Goal: Use online tool/utility: Utilize a website feature to perform a specific function

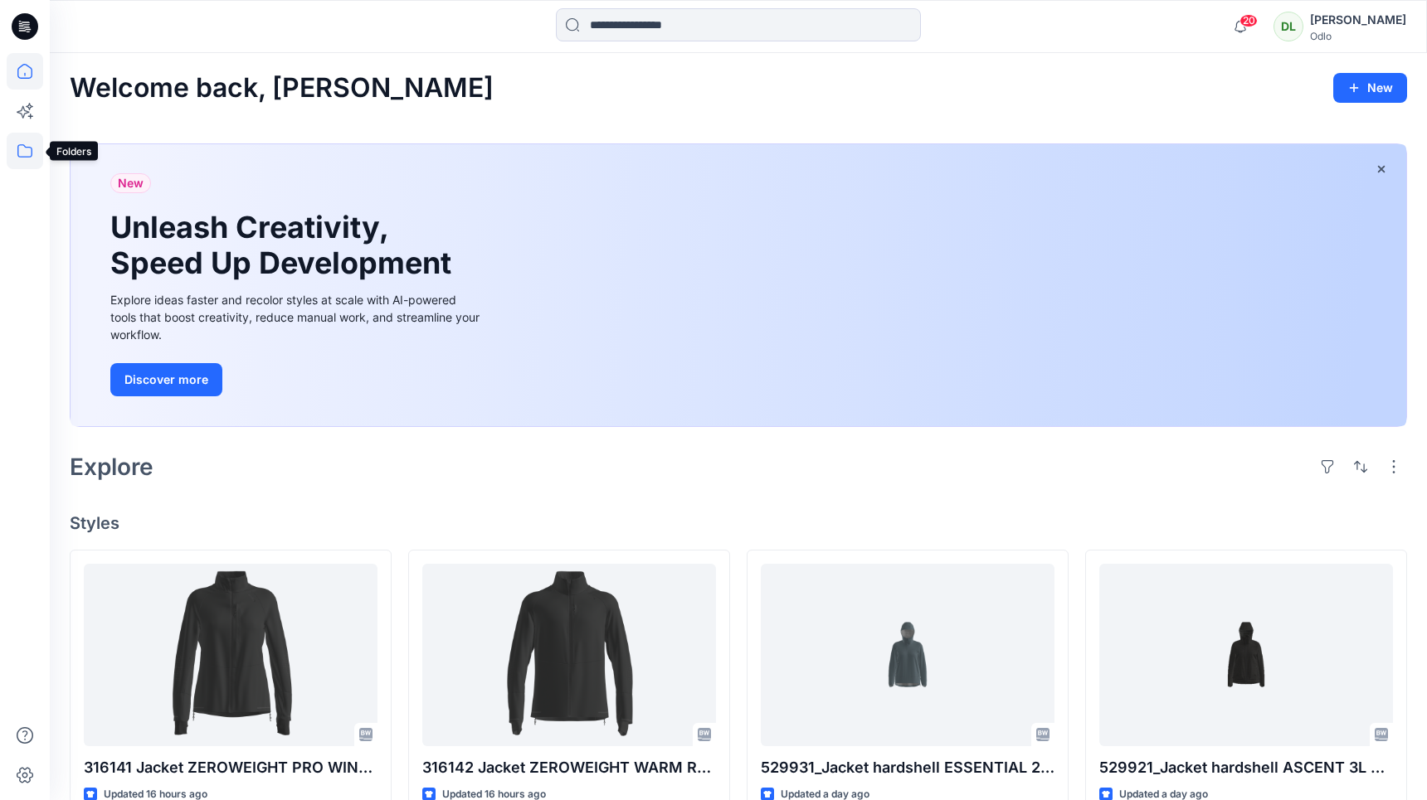
click at [14, 152] on icon at bounding box center [25, 151] width 36 height 36
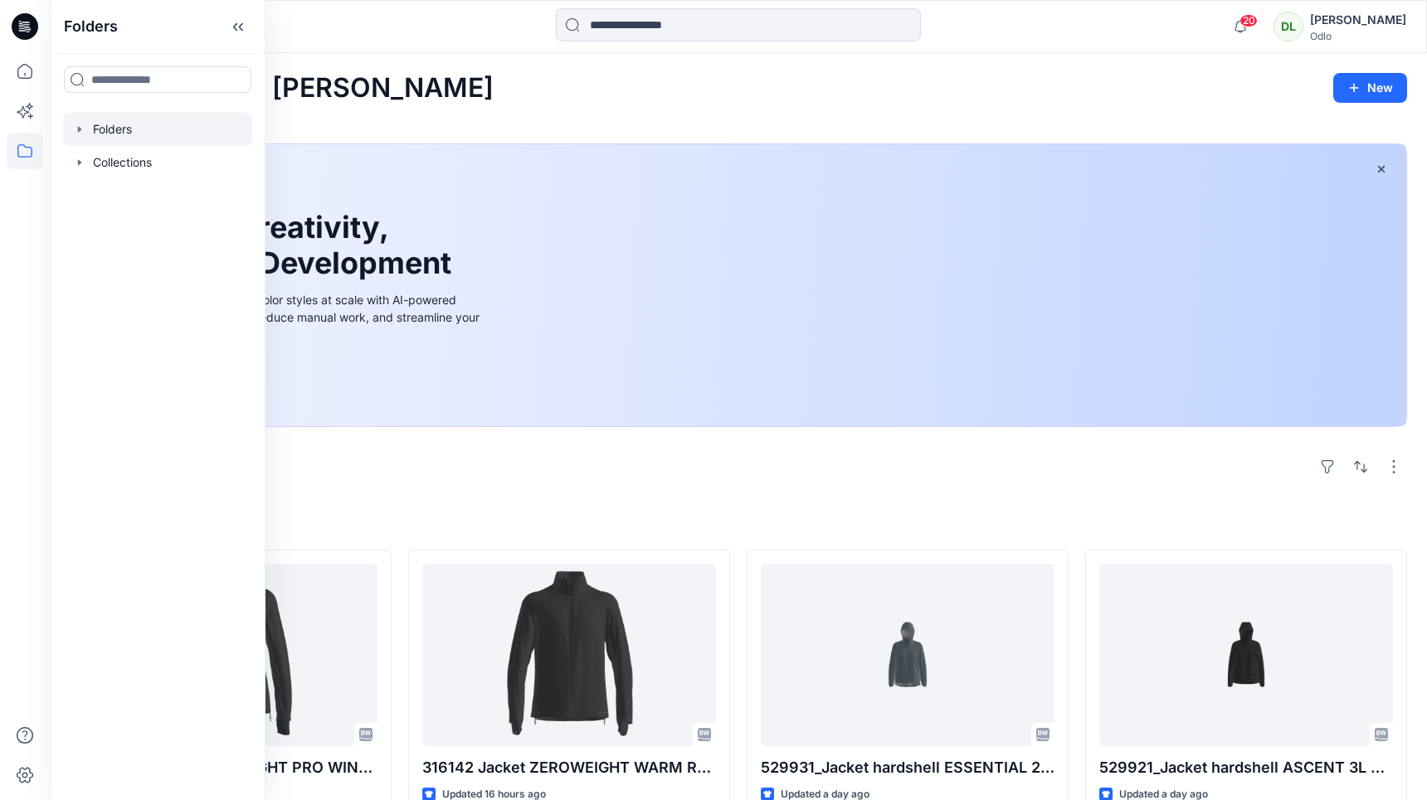
click at [119, 138] on div at bounding box center [157, 129] width 189 height 33
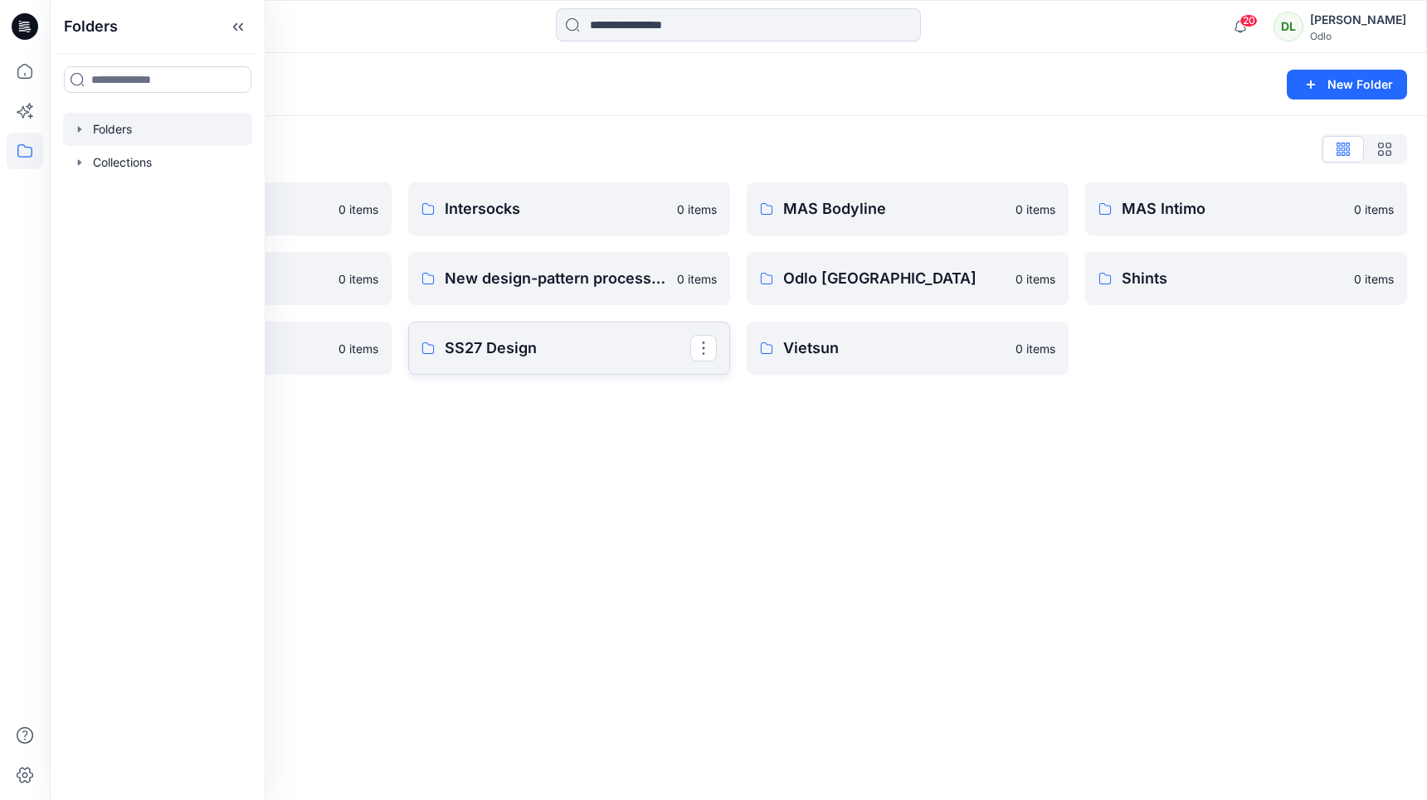
click at [544, 360] on link "SS27 Design" at bounding box center [569, 348] width 322 height 53
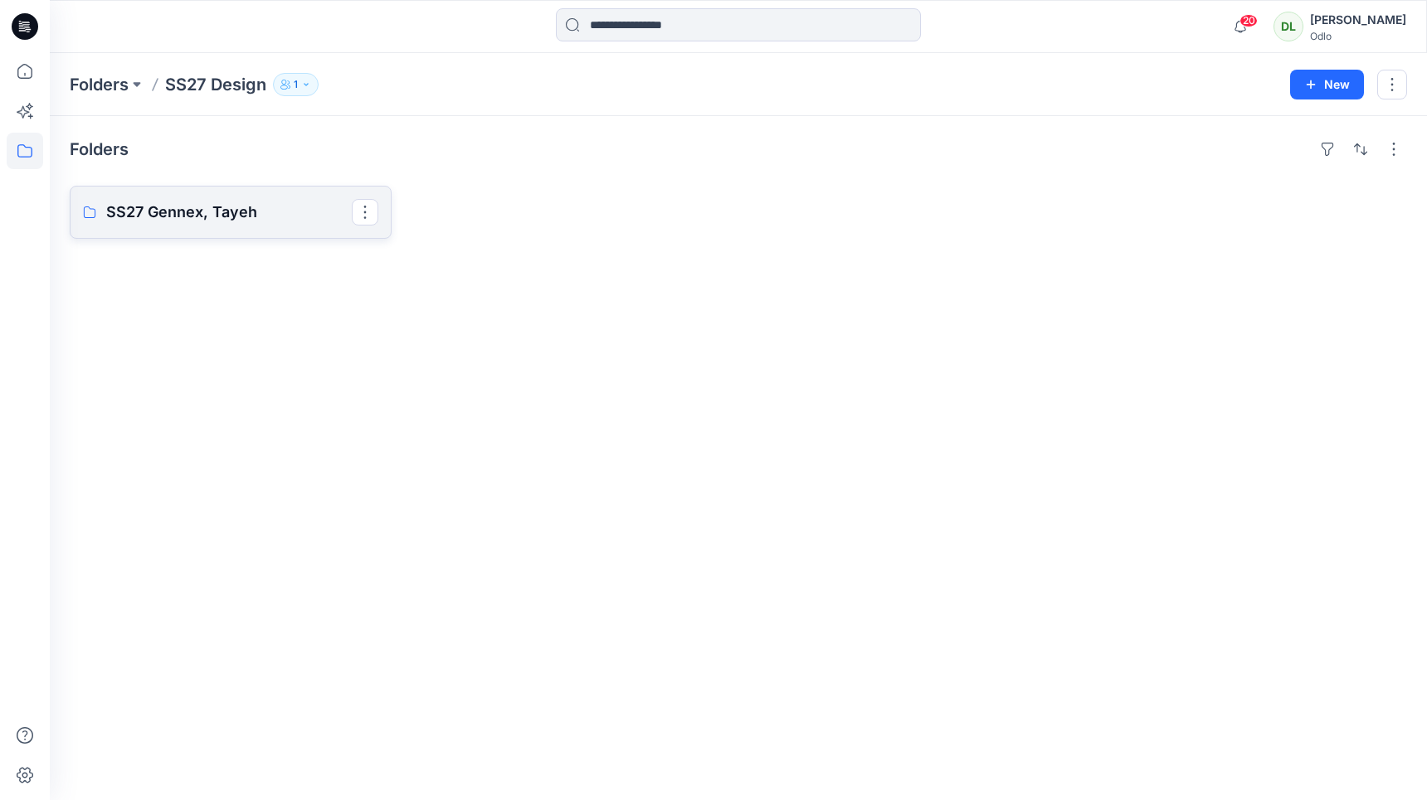
click at [202, 223] on p "SS27 Gennex, Tayeh" at bounding box center [228, 212] width 245 height 23
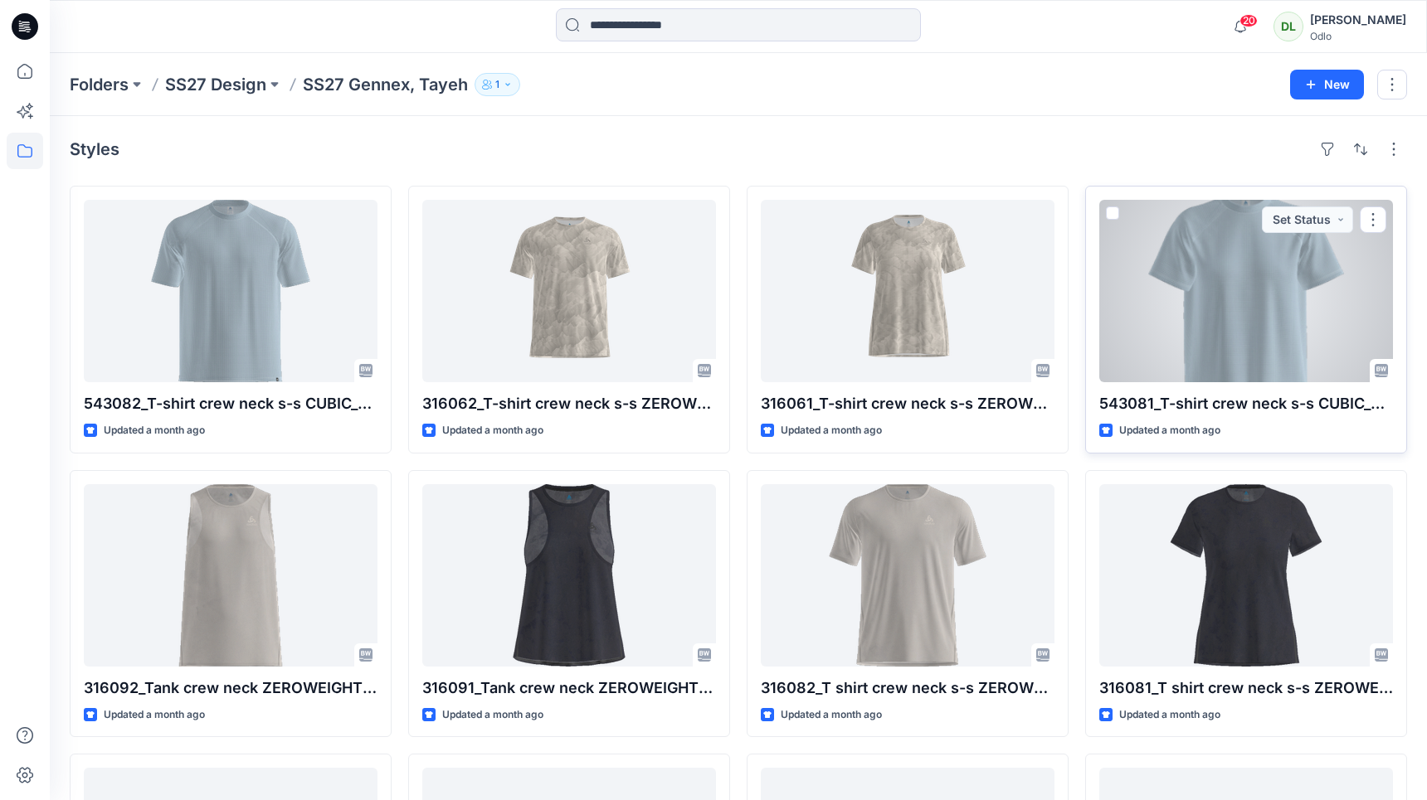
click at [1237, 308] on div at bounding box center [1246, 291] width 294 height 182
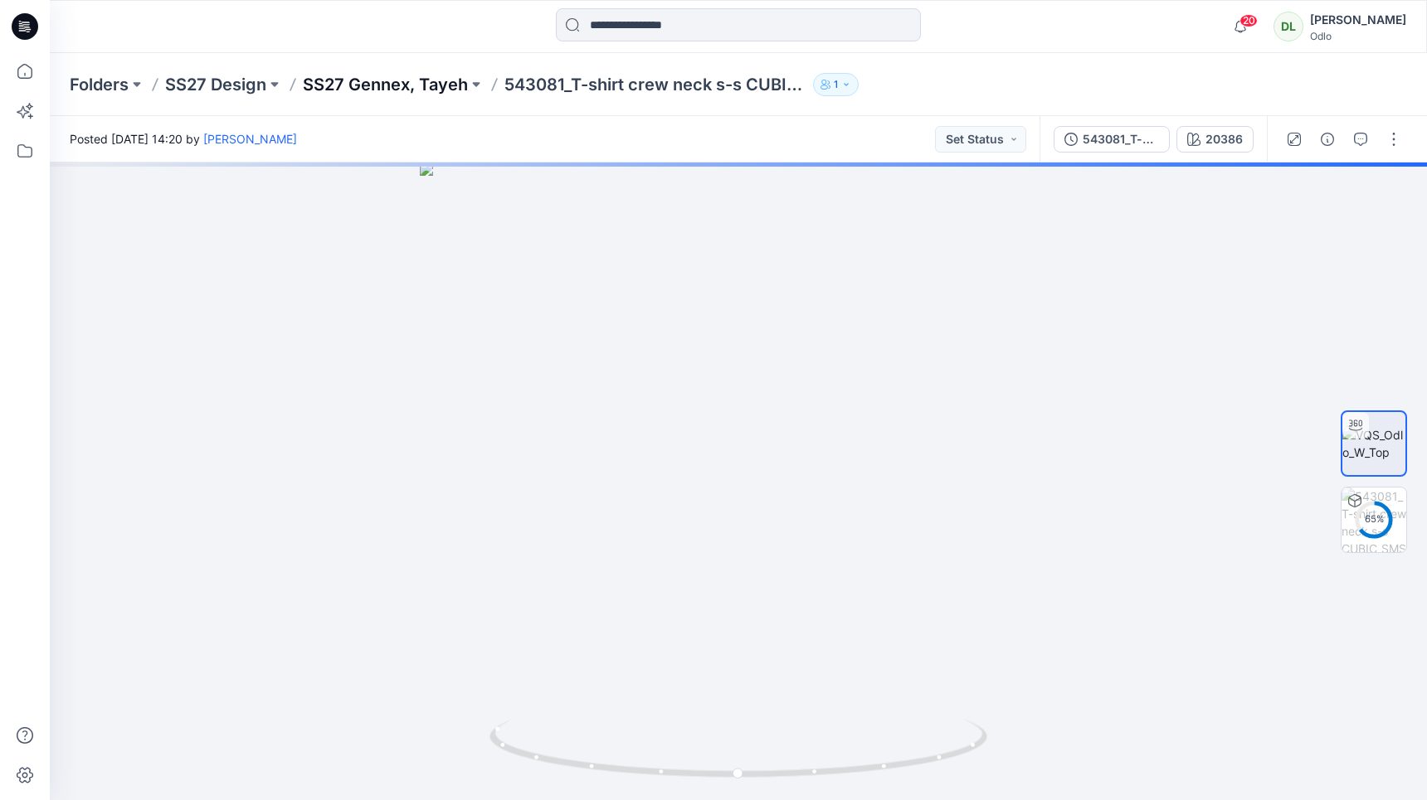
click at [410, 86] on p "SS27 Gennex, Tayeh" at bounding box center [385, 84] width 165 height 23
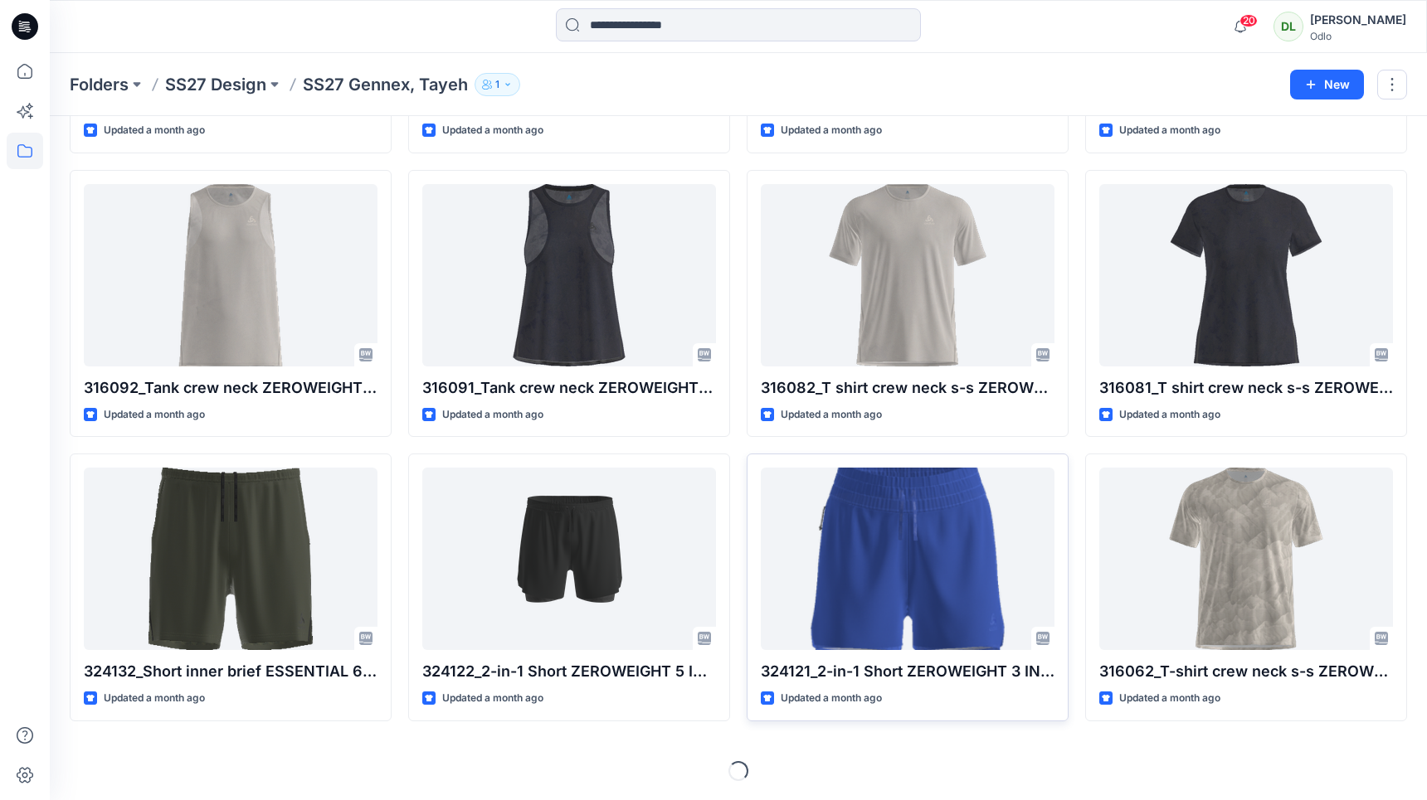
scroll to position [357, 0]
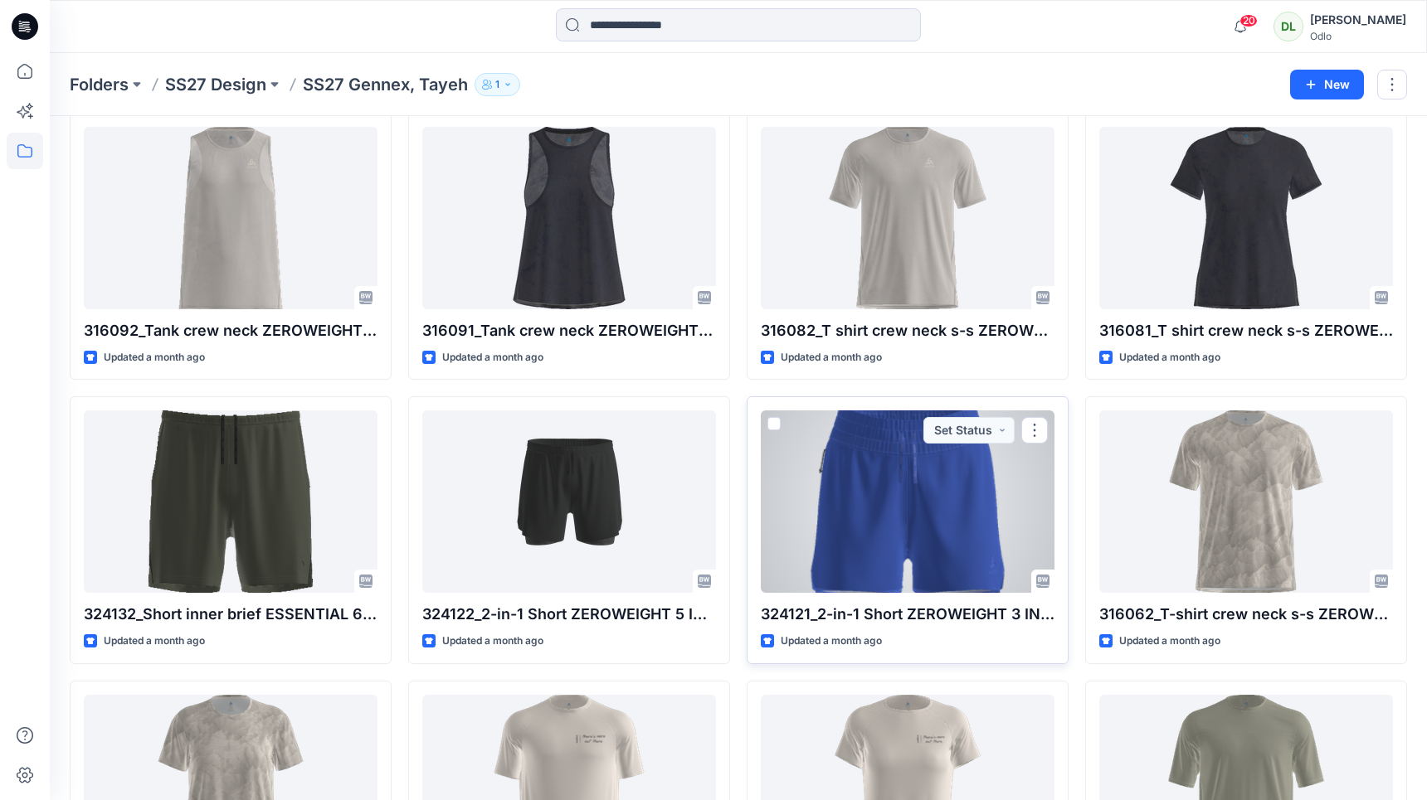
click at [777, 423] on span at bounding box center [773, 423] width 13 height 13
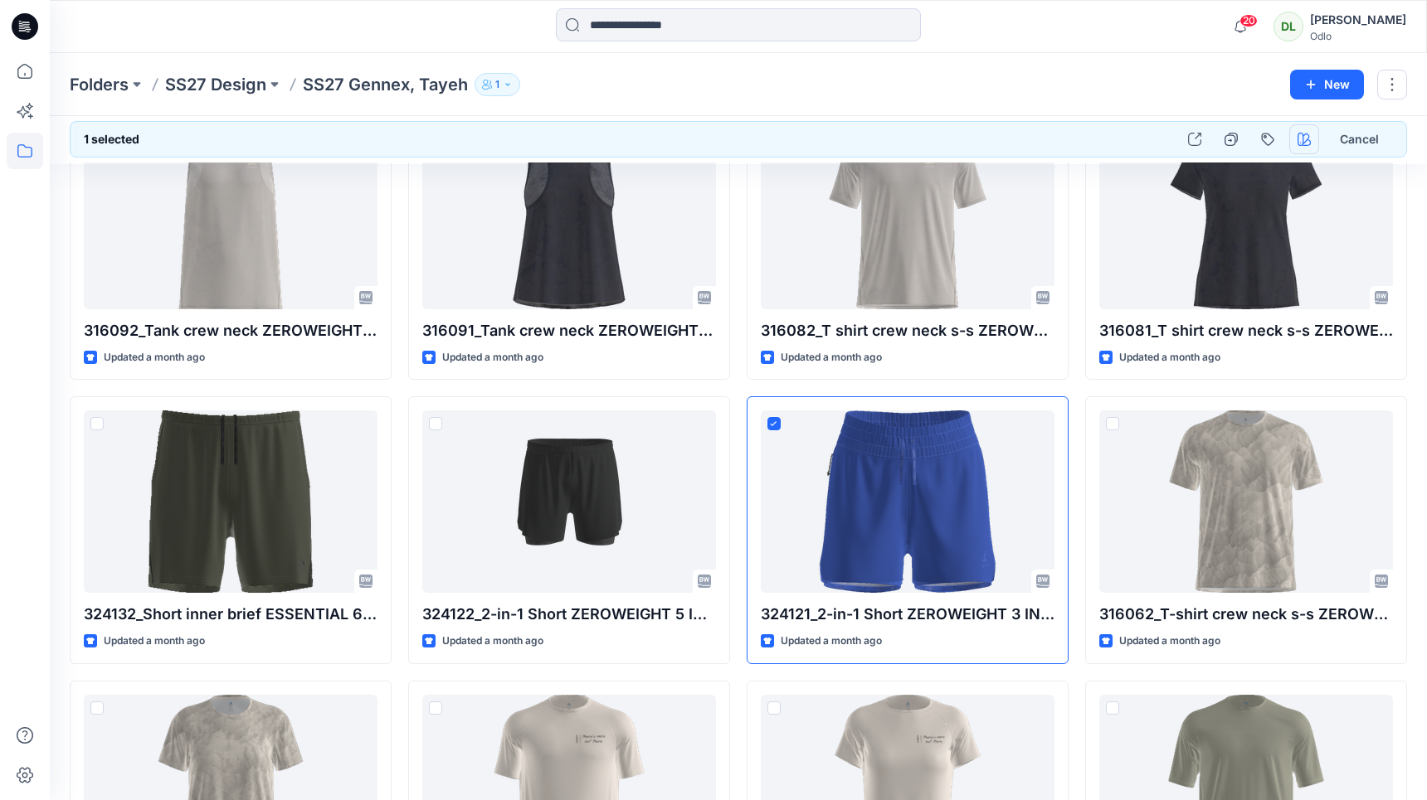
click at [1297, 138] on icon "button" at bounding box center [1303, 139] width 13 height 13
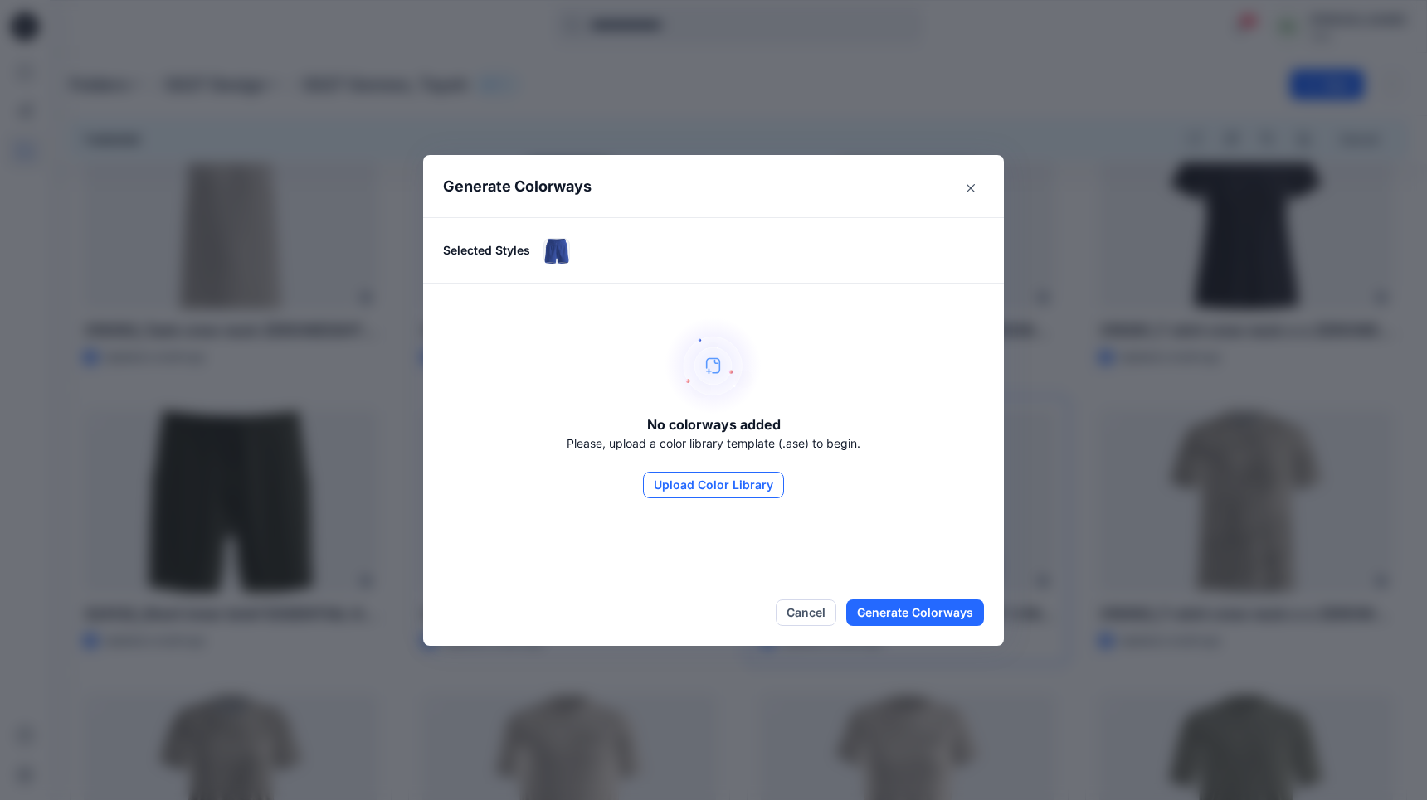
click at [734, 485] on button "Upload Color Library" at bounding box center [713, 485] width 141 height 27
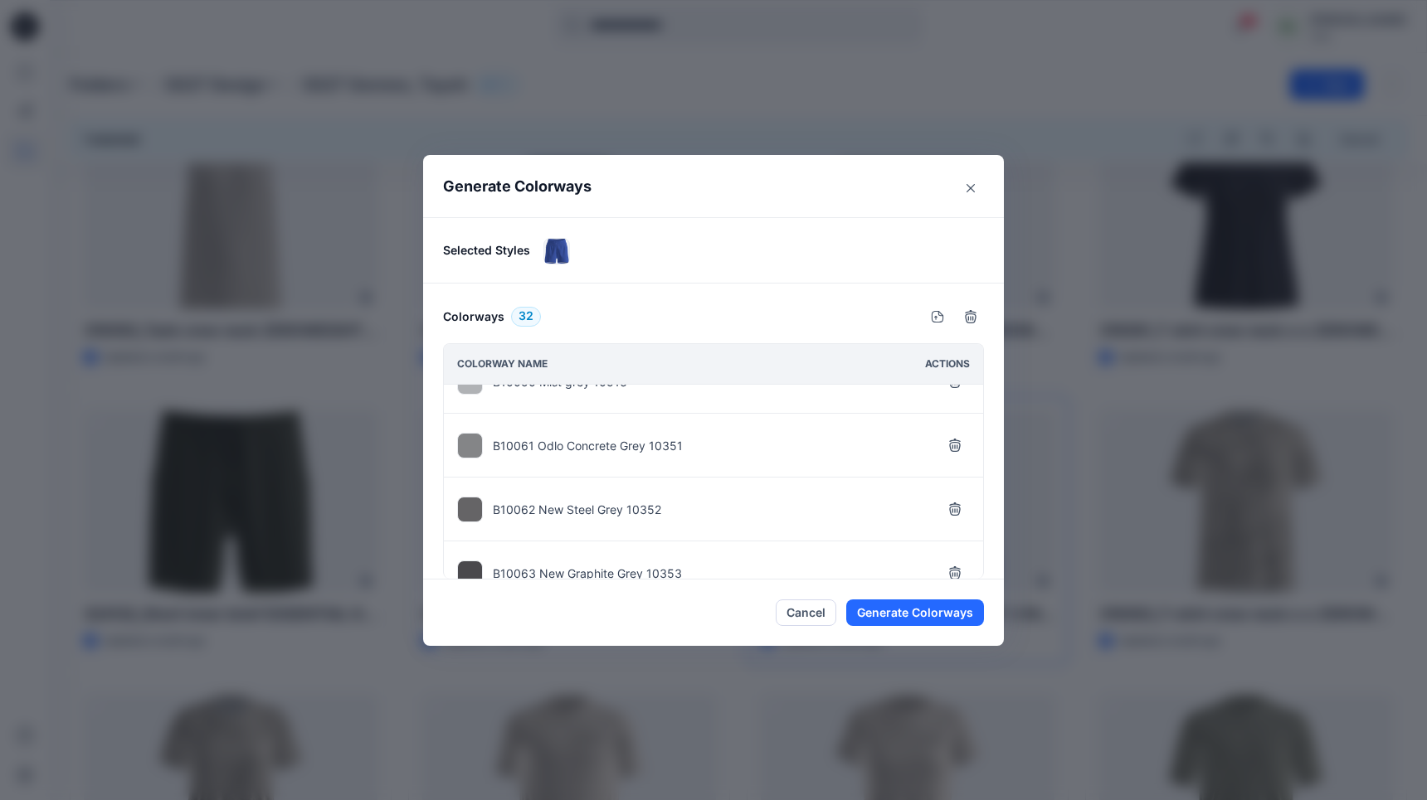
scroll to position [1849, 0]
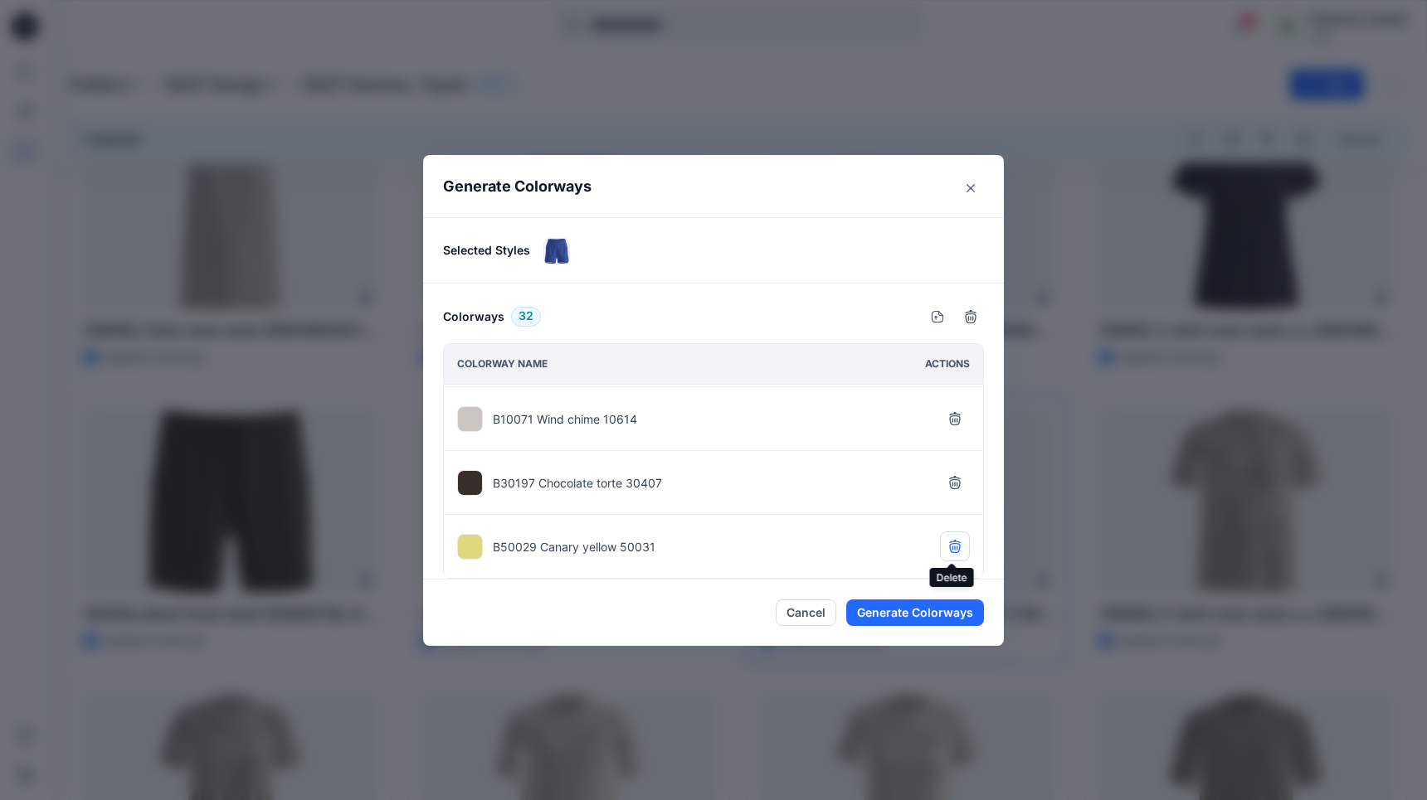
click at [948, 540] on icon "button" at bounding box center [954, 546] width 13 height 13
click at [948, 540] on icon "button" at bounding box center [954, 545] width 13 height 13
click at [948, 540] on icon "button" at bounding box center [954, 546] width 13 height 13
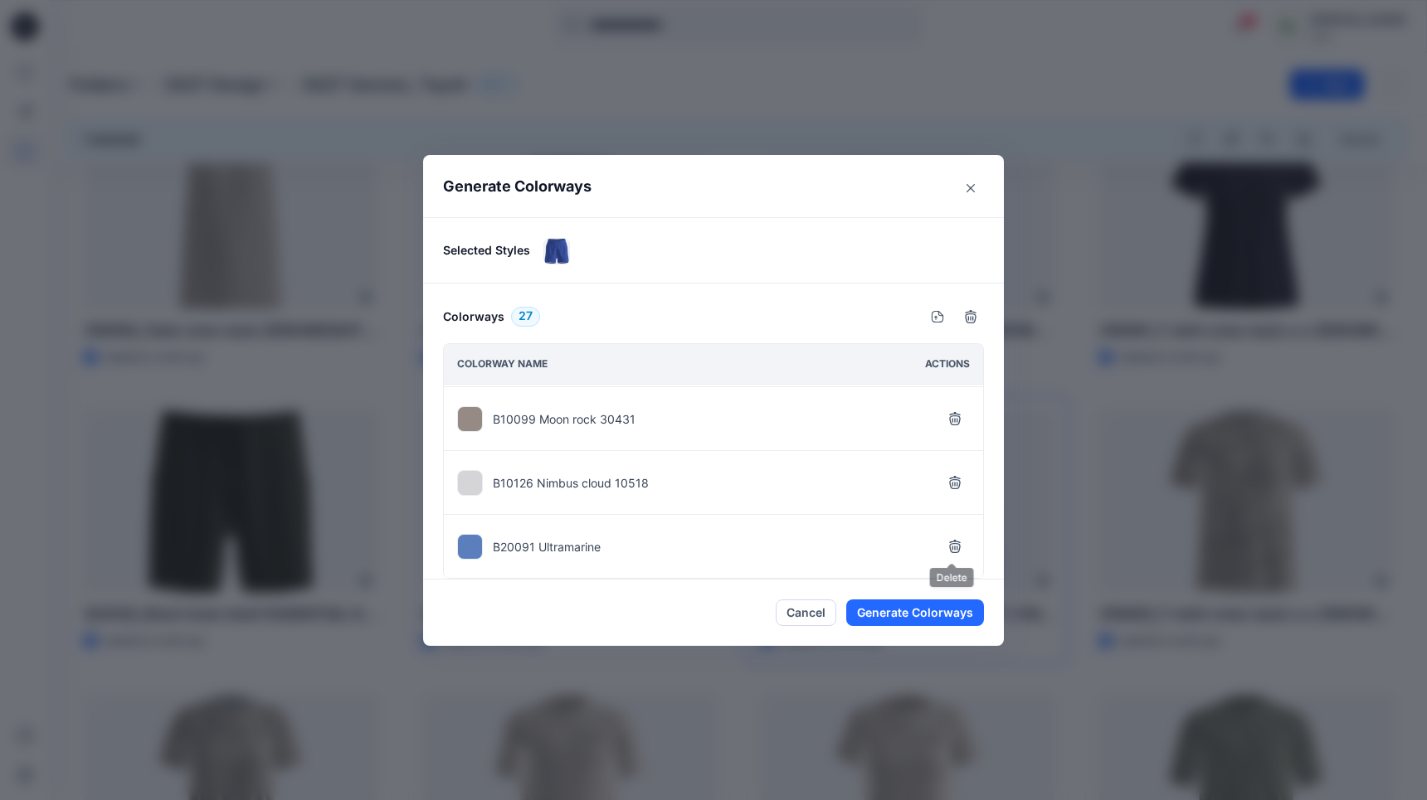
click at [948, 540] on icon "button" at bounding box center [954, 546] width 13 height 13
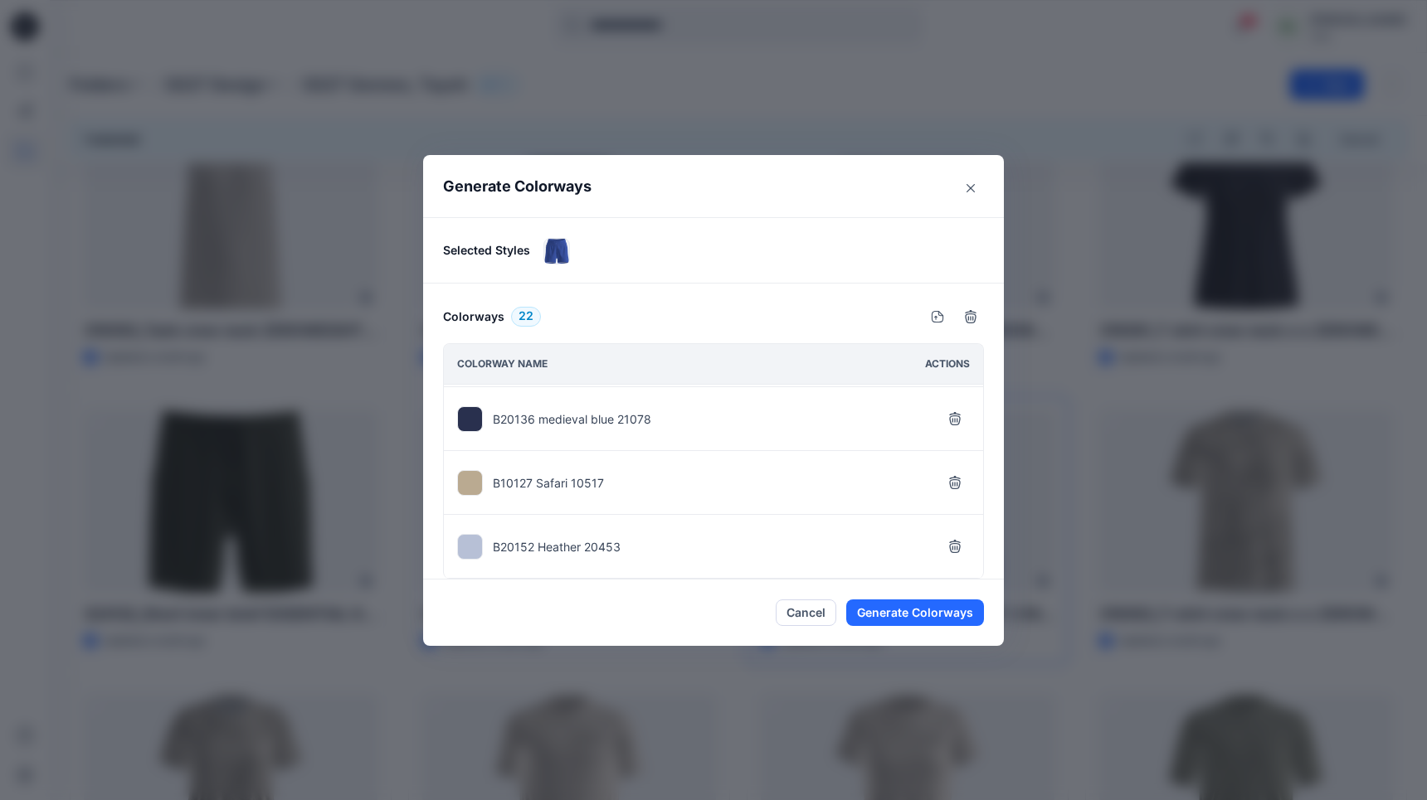
click at [948, 540] on icon "button" at bounding box center [954, 546] width 13 height 13
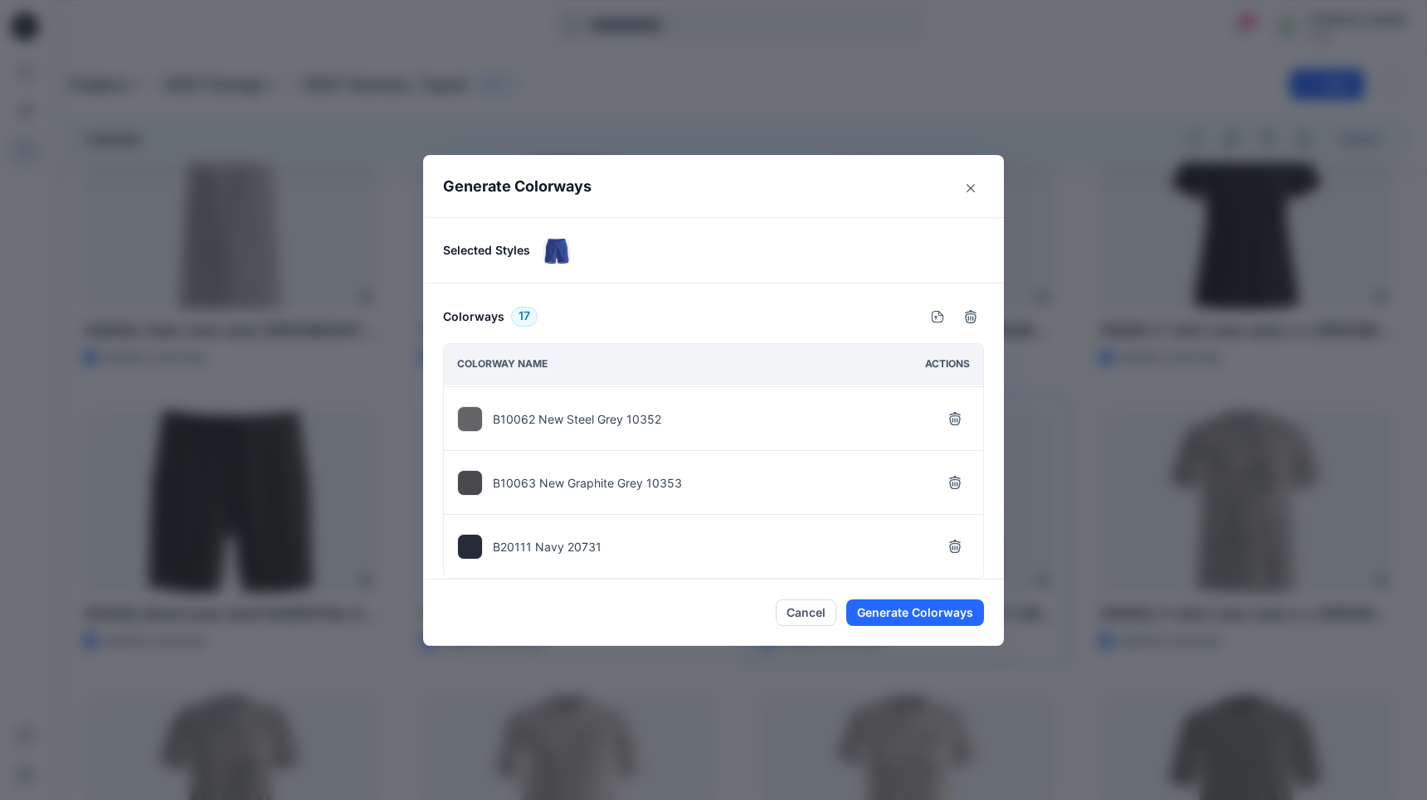
click at [948, 540] on icon "button" at bounding box center [954, 546] width 13 height 13
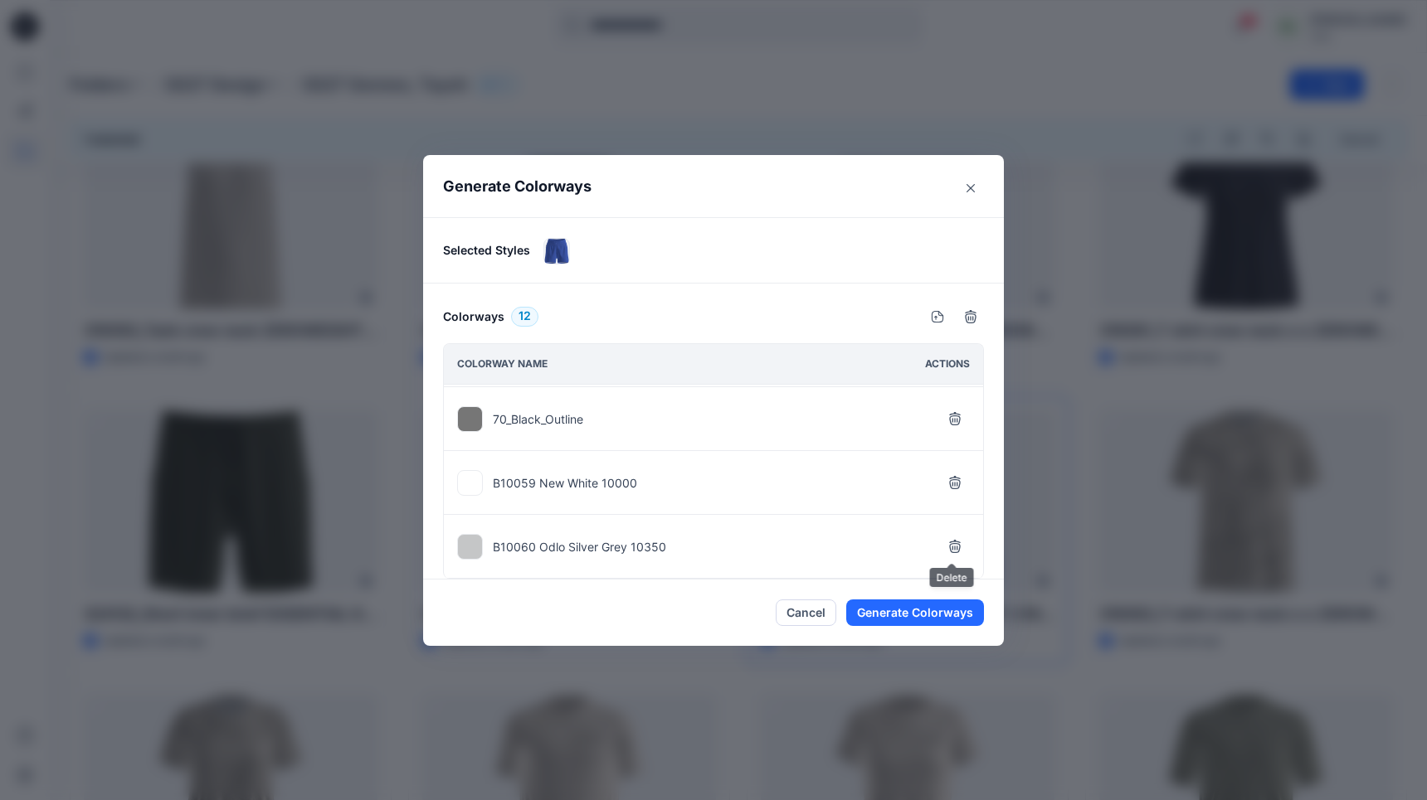
click at [948, 540] on icon "button" at bounding box center [954, 546] width 13 height 13
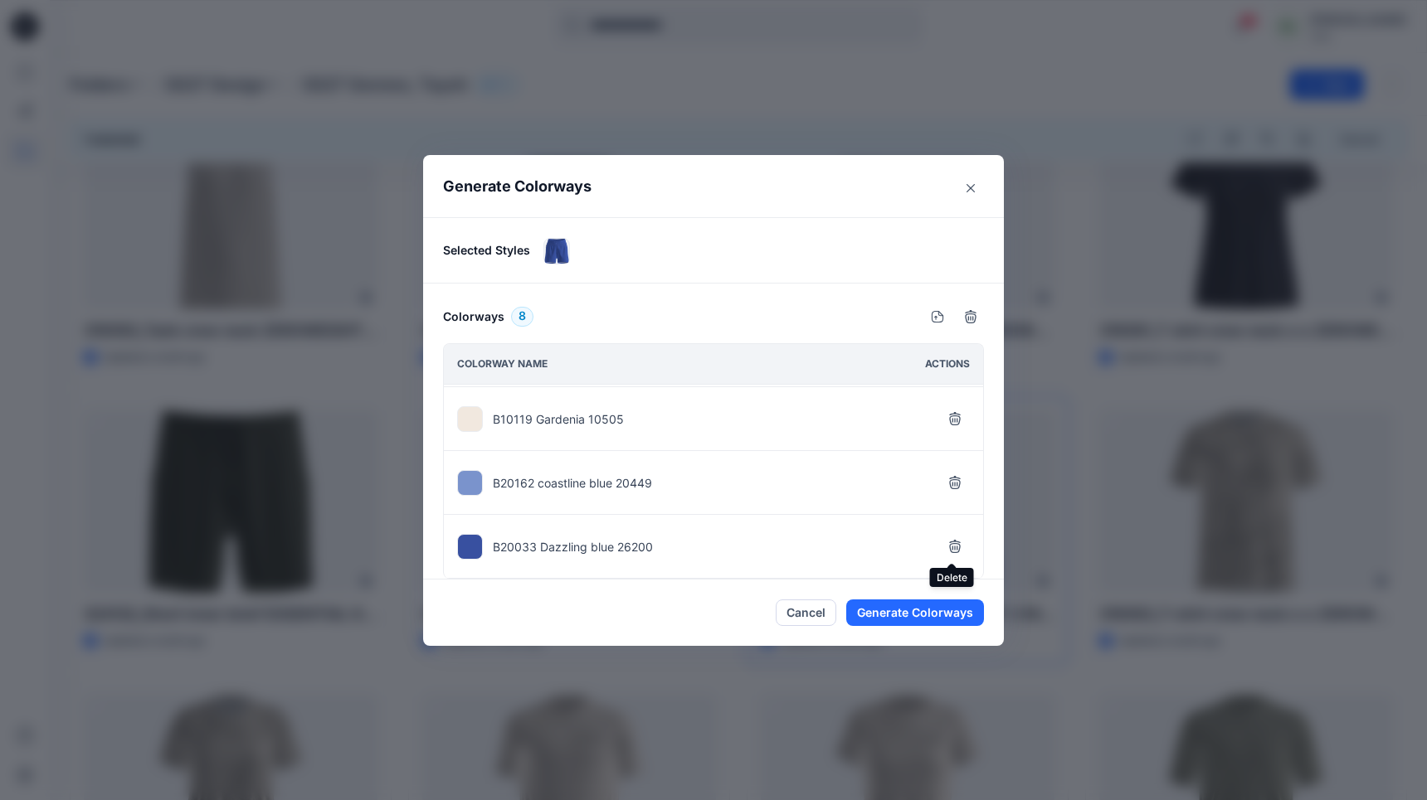
scroll to position [253, 0]
click at [926, 614] on button "Generate Colorways" at bounding box center [915, 613] width 138 height 27
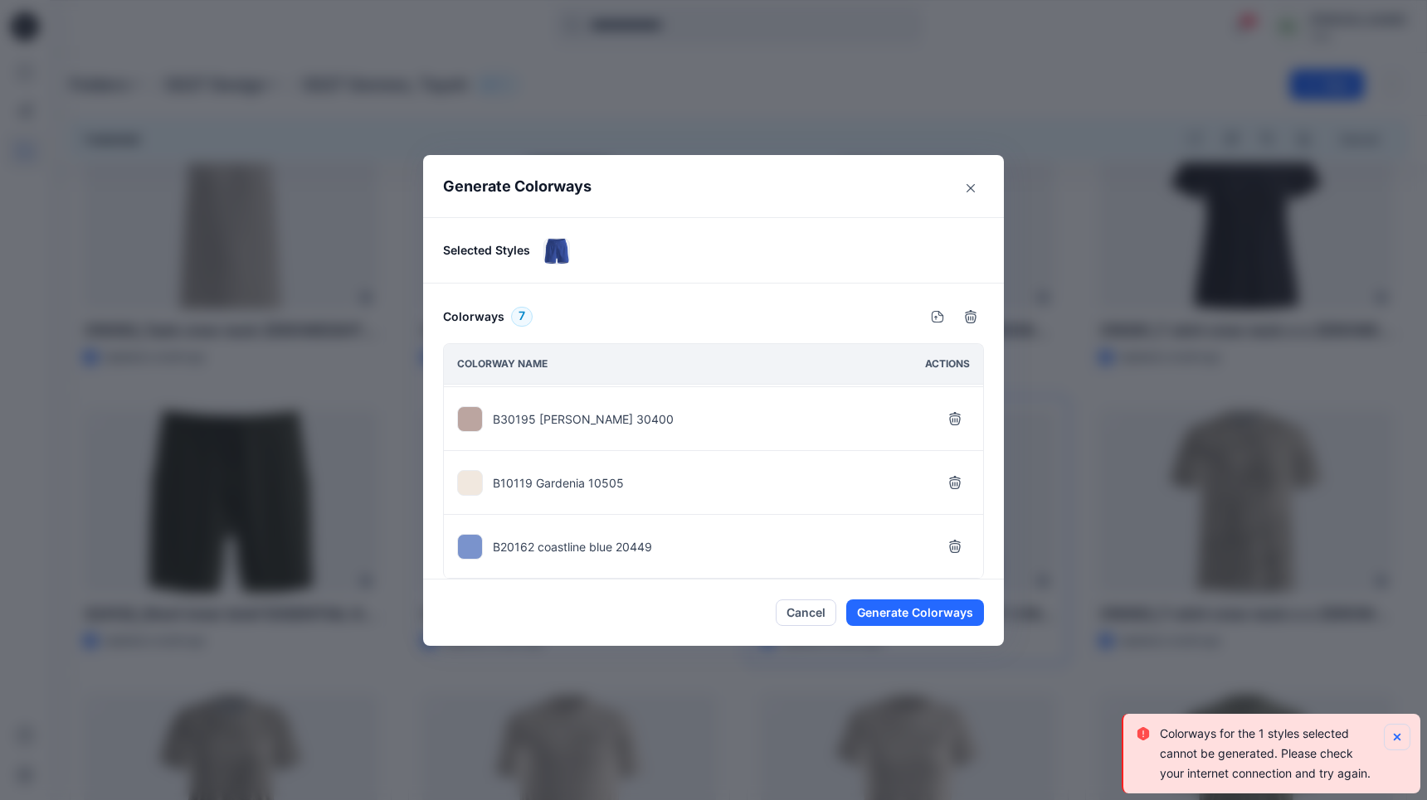
click at [1399, 740] on icon "Notifications-bottom-right" at bounding box center [1396, 737] width 7 height 7
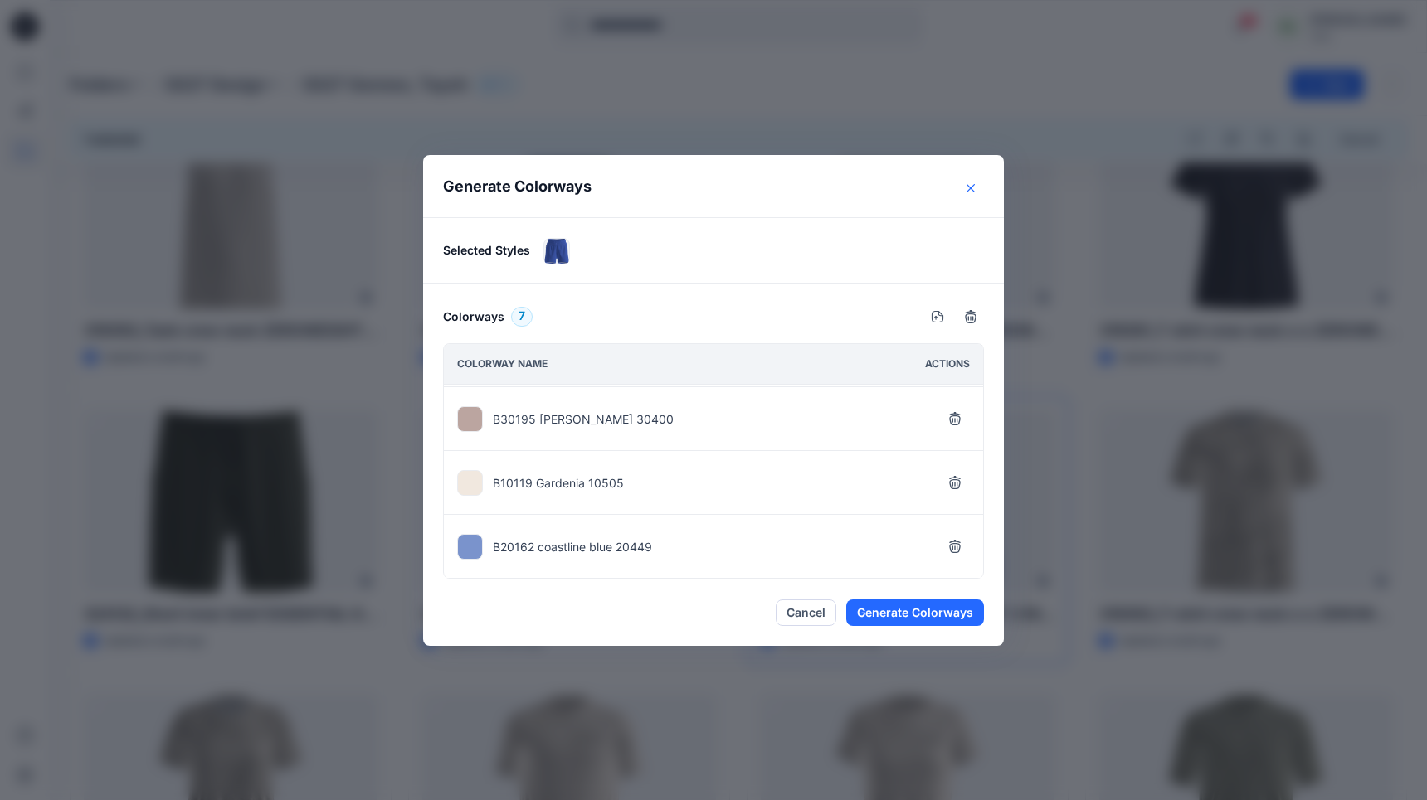
click at [971, 190] on icon "Close" at bounding box center [970, 188] width 8 height 8
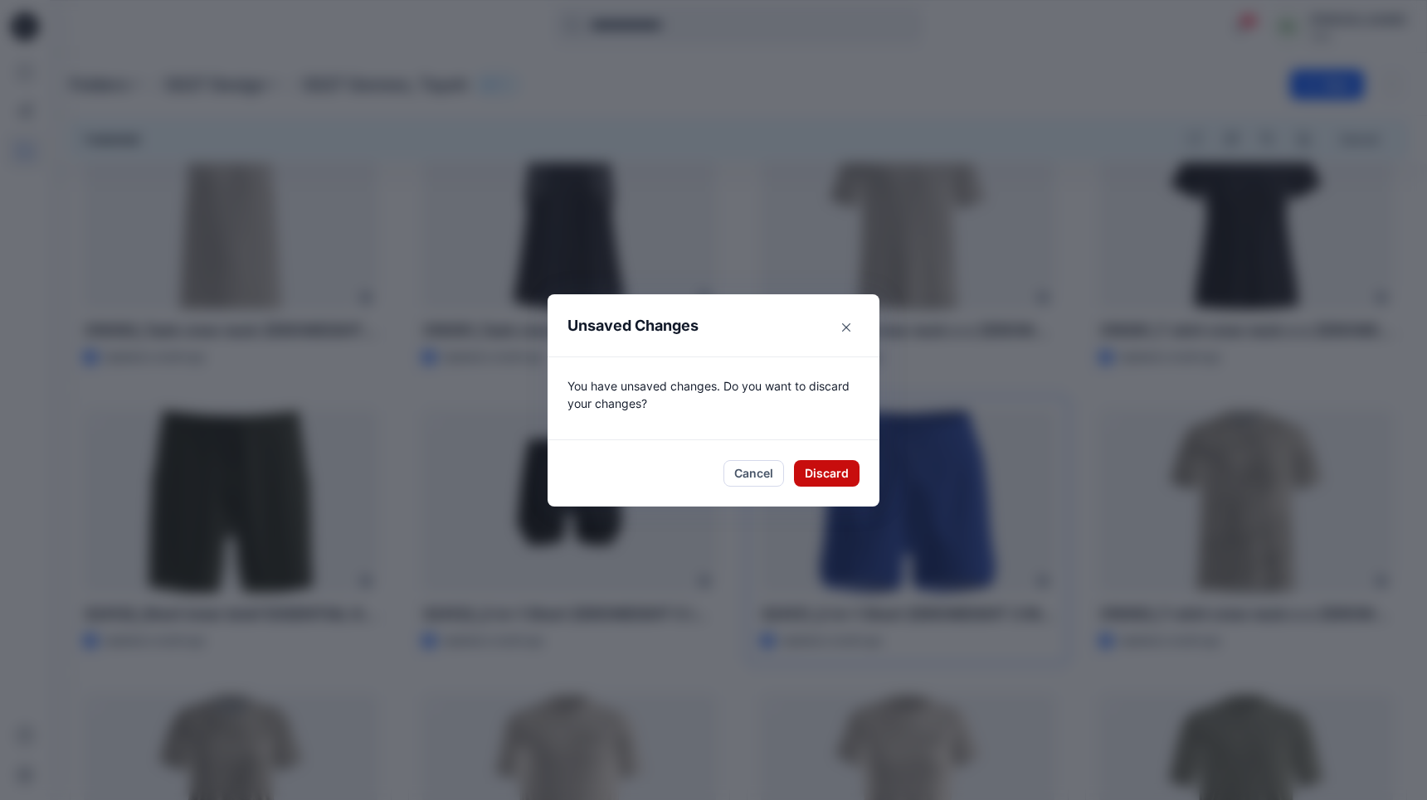
click at [818, 475] on button "Discard" at bounding box center [827, 473] width 66 height 27
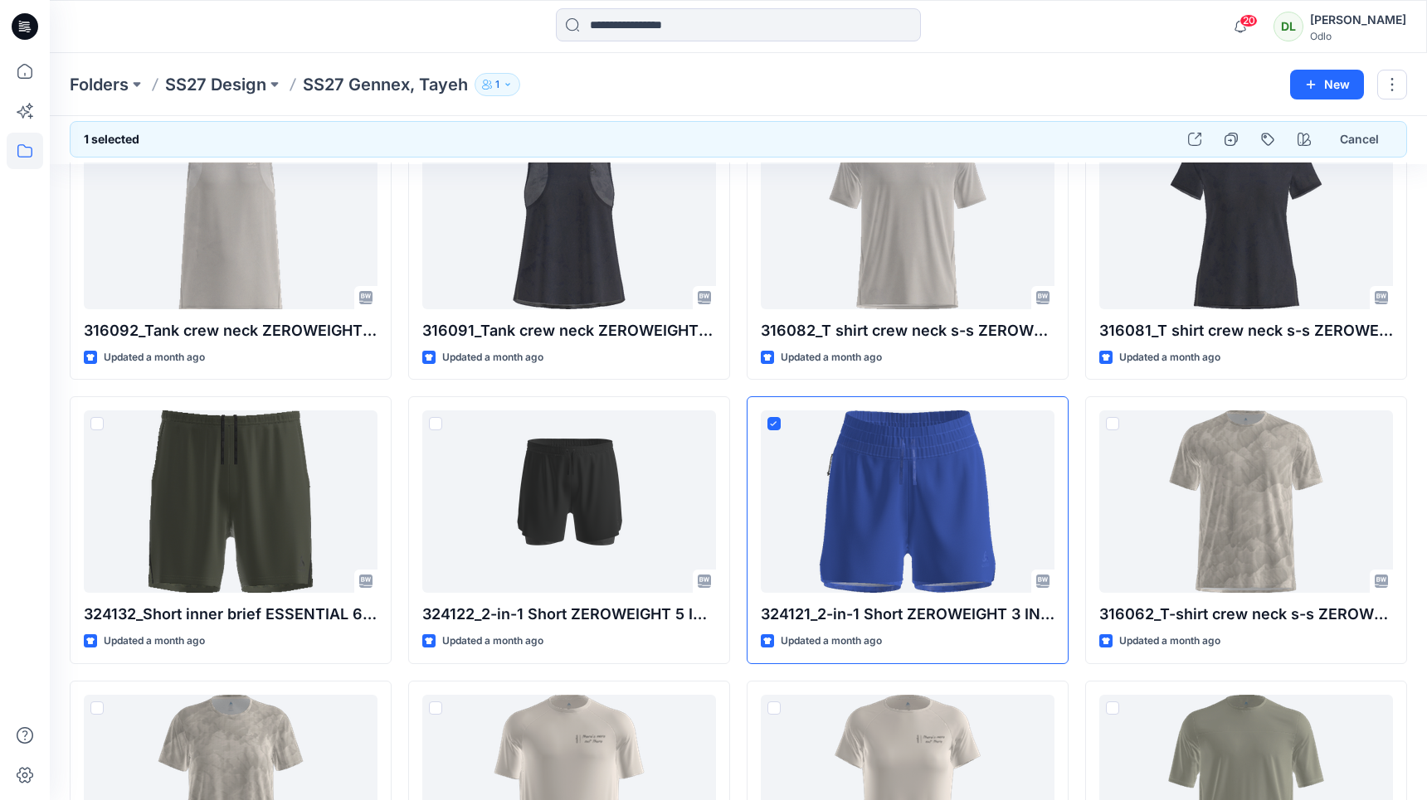
click at [668, 71] on div "Folders SS27 Design SS27 Gennex, Tayeh 1 New" at bounding box center [738, 84] width 1377 height 63
